Goal: Task Accomplishment & Management: Manage account settings

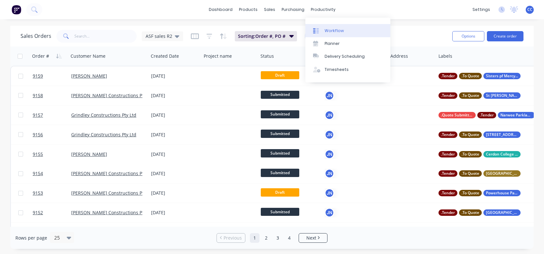
click at [339, 30] on div "Workflow" at bounding box center [334, 31] width 19 height 6
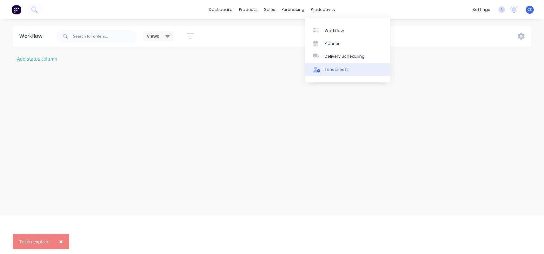
click at [340, 67] on div "Timesheets" at bounding box center [337, 70] width 24 height 6
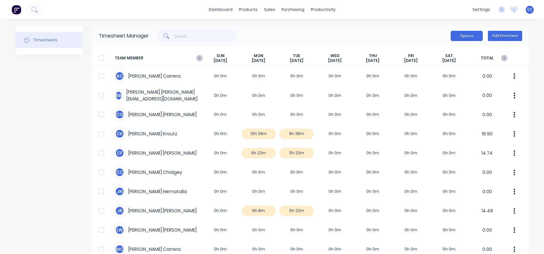
click at [460, 37] on button "Options" at bounding box center [467, 36] width 32 height 10
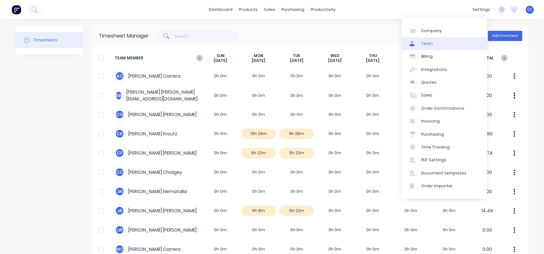
click at [434, 42] on link "Team" at bounding box center [444, 43] width 85 height 13
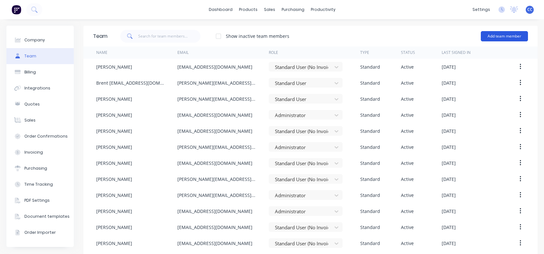
click at [490, 35] on button "Add team member" at bounding box center [504, 36] width 47 height 10
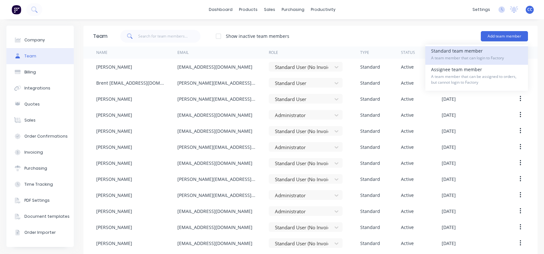
click at [454, 51] on div "Standard team member A team member that can login to Factory" at bounding box center [476, 55] width 91 height 19
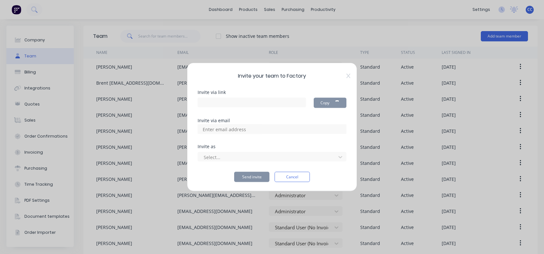
type input "[URL][DOMAIN_NAME]"
click at [250, 130] on input at bounding box center [231, 130] width 64 height 10
type input "[EMAIL_ADDRESS][DOMAIN_NAME]"
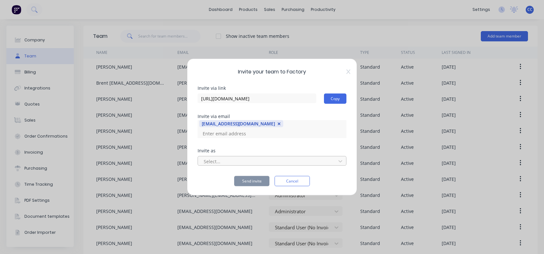
click at [235, 158] on div at bounding box center [268, 161] width 130 height 8
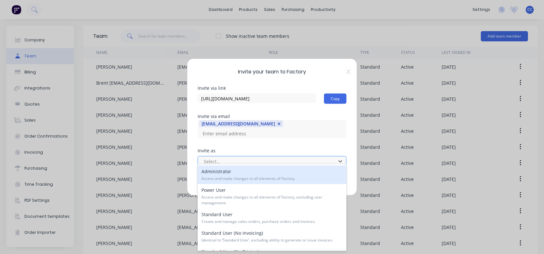
click at [221, 157] on div at bounding box center [268, 161] width 130 height 8
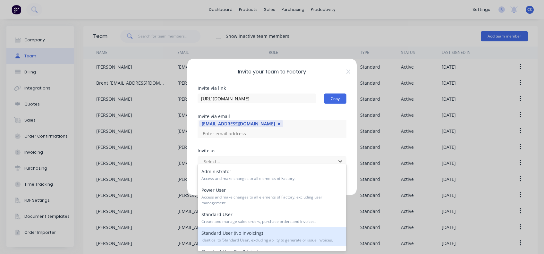
click at [241, 231] on div "Standard User (No Invoicing) Identical to ‘Standard User’, excluding ability to…" at bounding box center [272, 236] width 149 height 19
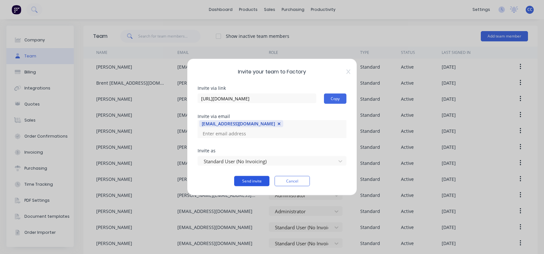
click at [252, 177] on button "Send invite" at bounding box center [251, 181] width 35 height 10
